Goal: Task Accomplishment & Management: Manage account settings

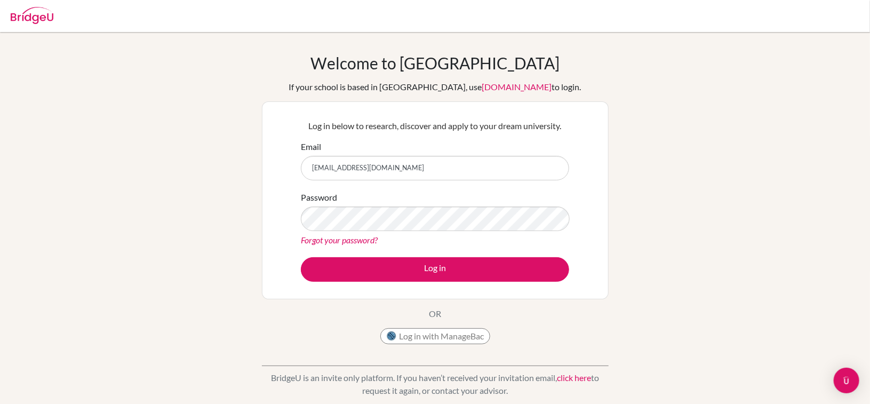
type input "[EMAIL_ADDRESS][DOMAIN_NAME]"
click at [463, 125] on p "Log in below to research, discover and apply to your dream university." at bounding box center [435, 126] width 268 height 13
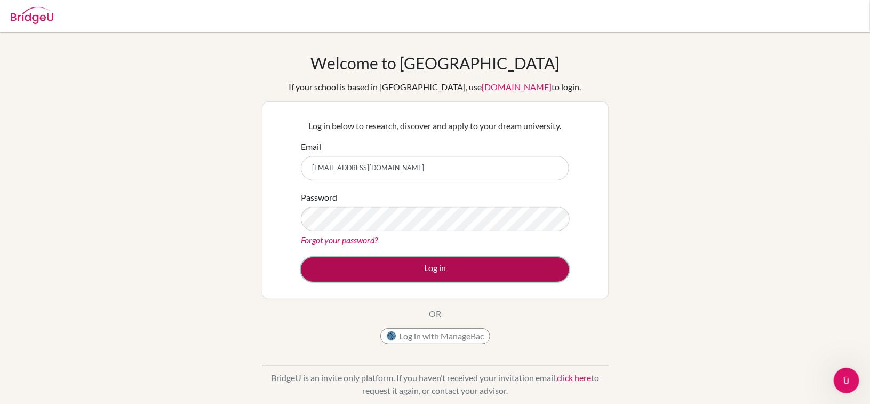
click at [411, 269] on button "Log in" at bounding box center [435, 269] width 268 height 25
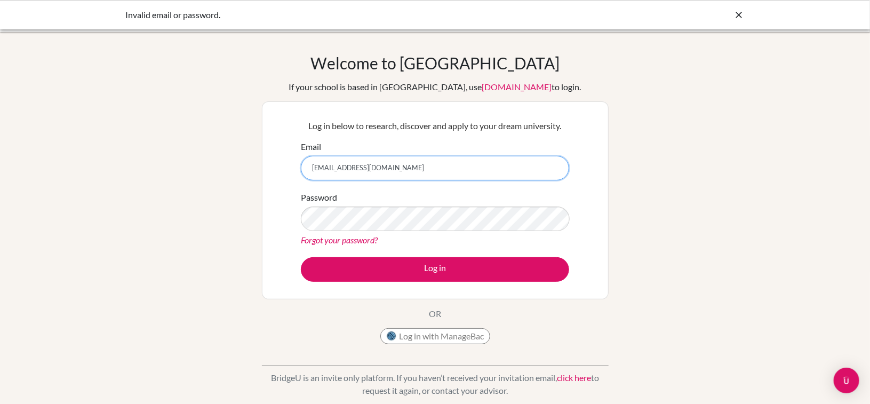
click at [311, 169] on input "[EMAIL_ADDRESS][DOMAIN_NAME]" at bounding box center [435, 168] width 268 height 25
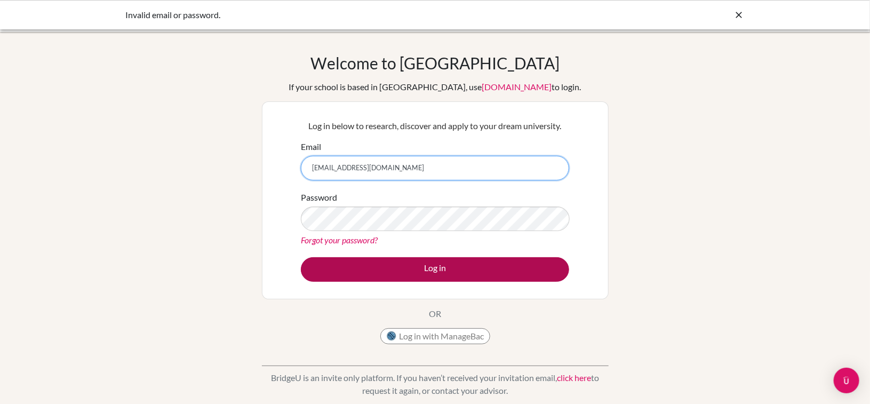
type input "[EMAIL_ADDRESS][DOMAIN_NAME]"
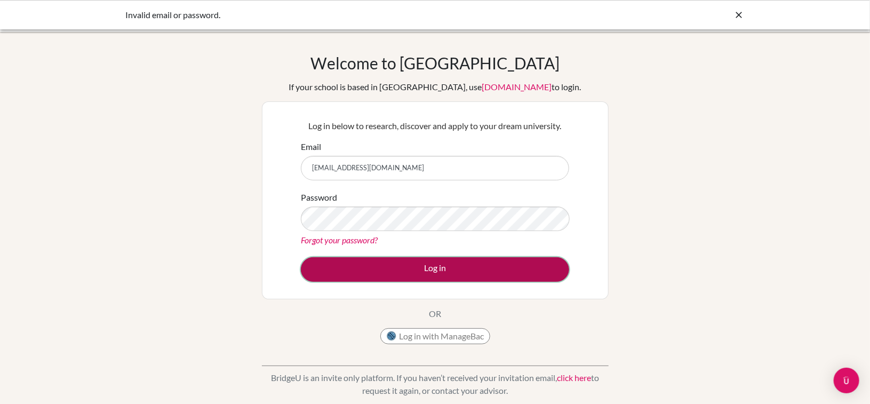
click at [445, 262] on button "Log in" at bounding box center [435, 269] width 268 height 25
